Goal: Navigation & Orientation: Find specific page/section

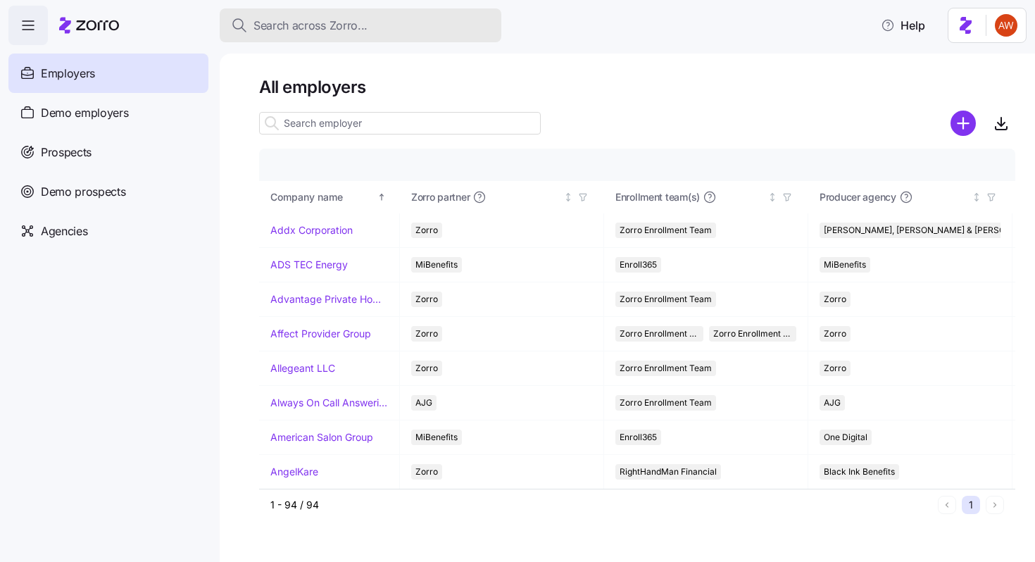
click at [298, 28] on span "Search across Zorro..." at bounding box center [310, 26] width 114 height 18
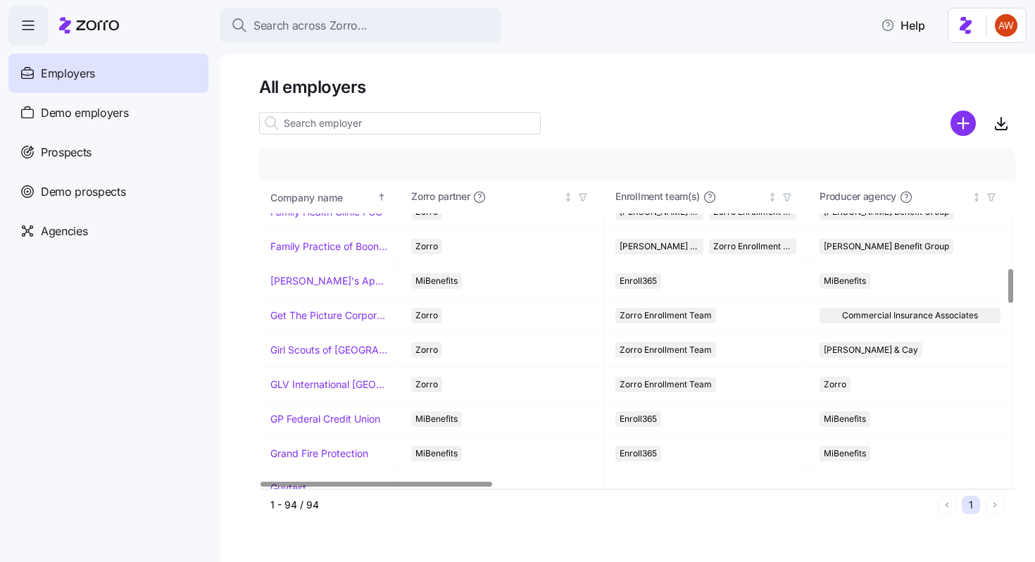
scroll to position [1189, 0]
